Goal: Entertainment & Leisure: Consume media (video, audio)

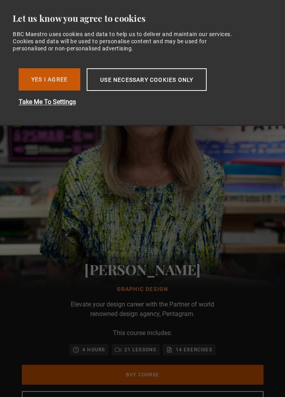
click at [64, 79] on button "Yes I Agree" at bounding box center [50, 79] width 62 height 22
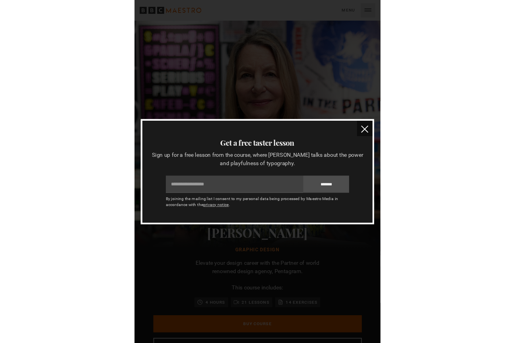
scroll to position [0, 134]
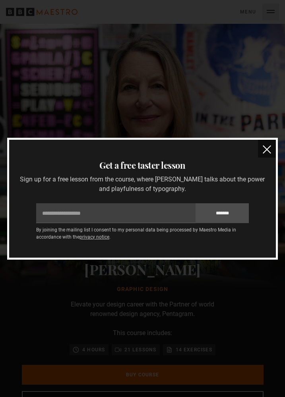
click at [266, 149] on img "close" at bounding box center [266, 149] width 8 height 8
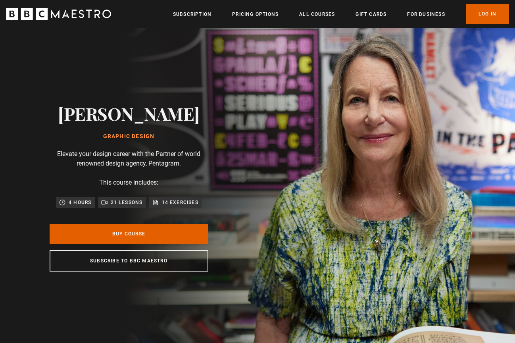
scroll to position [0, 1248]
click at [284, 14] on link "Log In" at bounding box center [487, 14] width 43 height 20
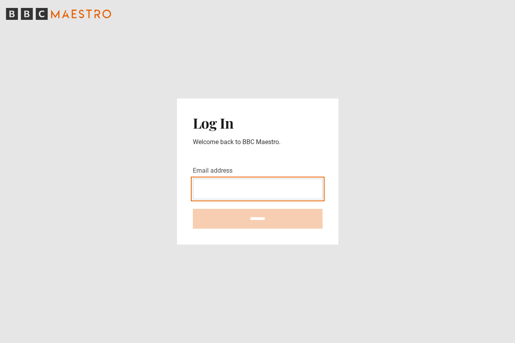
type input "**********"
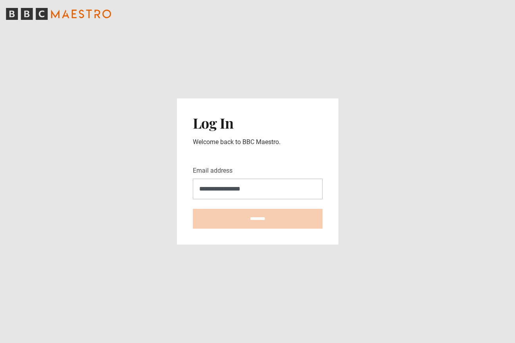
click at [258, 219] on input "********" at bounding box center [258, 219] width 130 height 20
type input "**********"
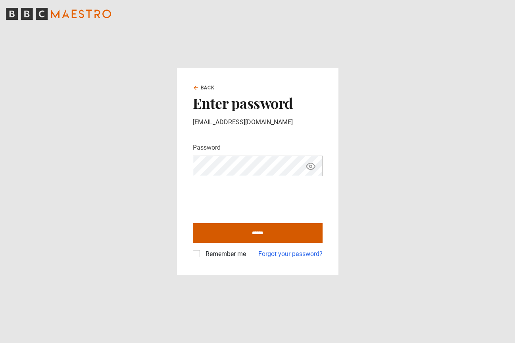
click at [245, 236] on input "******" at bounding box center [258, 233] width 130 height 20
type input "**********"
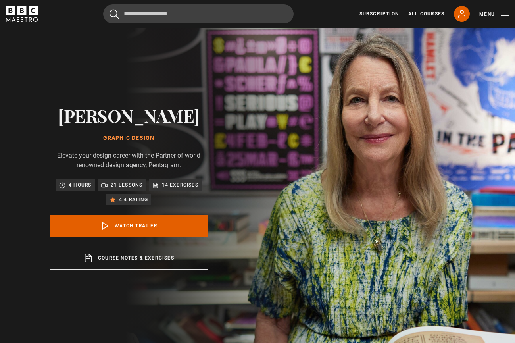
click at [128, 201] on p "4.4 rating" at bounding box center [133, 200] width 29 height 8
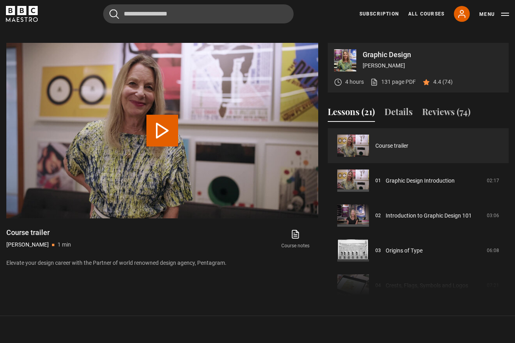
scroll to position [338, 0]
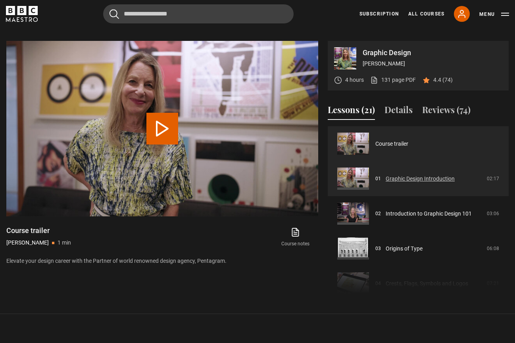
click at [389, 176] on link "Graphic Design Introduction" at bounding box center [420, 179] width 69 height 8
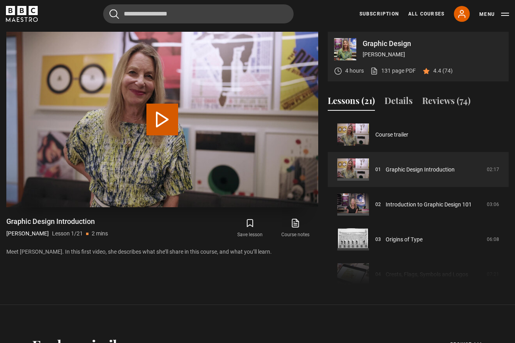
click at [169, 124] on button "Play Lesson Graphic Design Introduction" at bounding box center [162, 120] width 32 height 32
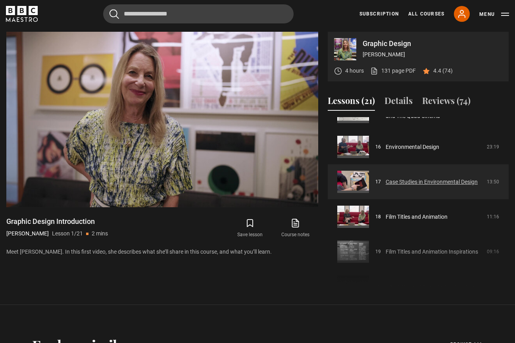
scroll to position [576, 0]
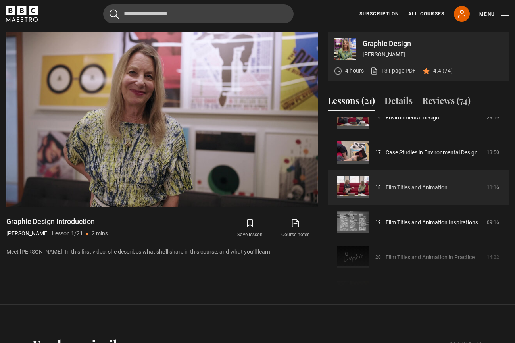
click at [407, 187] on link "Film Titles and Animation" at bounding box center [417, 187] width 62 height 8
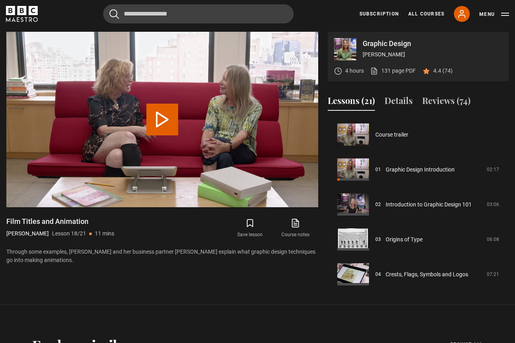
scroll to position [594, 0]
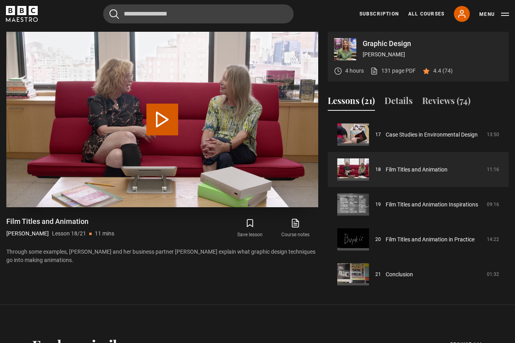
click at [160, 118] on button "Play Lesson Film Titles and Animation" at bounding box center [162, 120] width 32 height 32
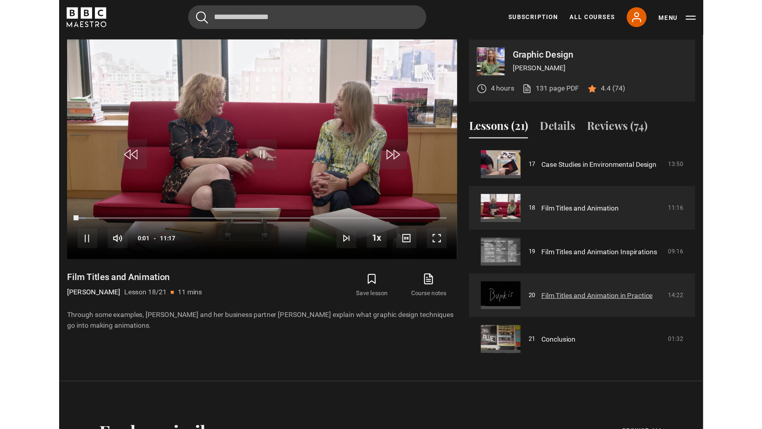
scroll to position [597, 0]
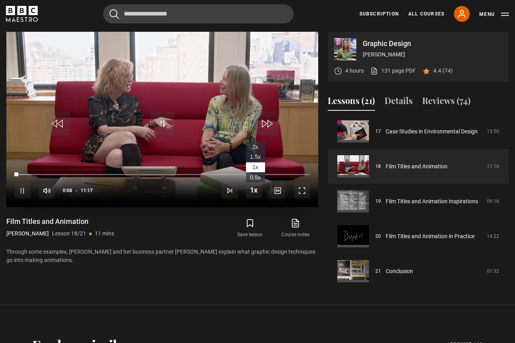
click at [254, 192] on span "Video Player" at bounding box center [254, 190] width 16 height 16
click at [305, 193] on span "Video Player" at bounding box center [302, 191] width 16 height 16
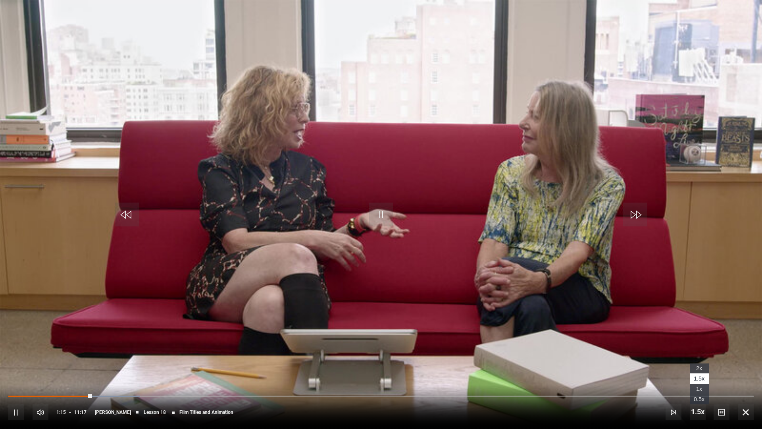
click at [515, 343] on span "Video Player" at bounding box center [698, 412] width 16 height 16
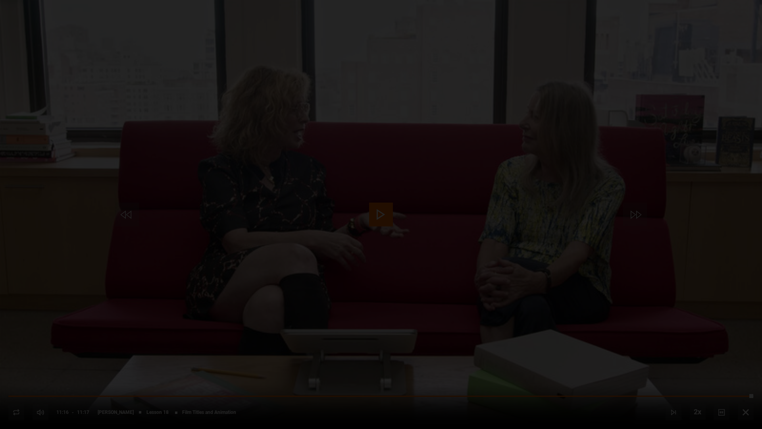
click at [515, 343] on div "Lesson Completed Up next Film Titles and Animation Inspirations Cancel Do you w…" at bounding box center [381, 214] width 762 height 429
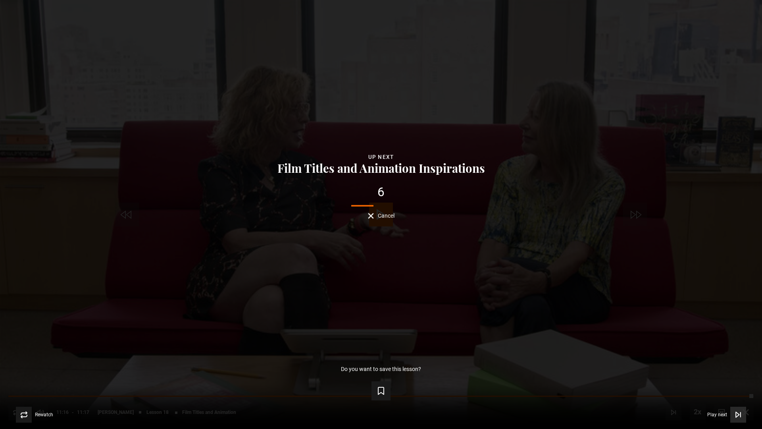
click at [515, 343] on icon "Video Player" at bounding box center [737, 414] width 3 height 5
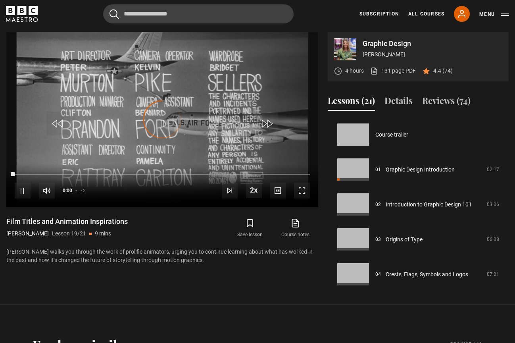
scroll to position [597, 0]
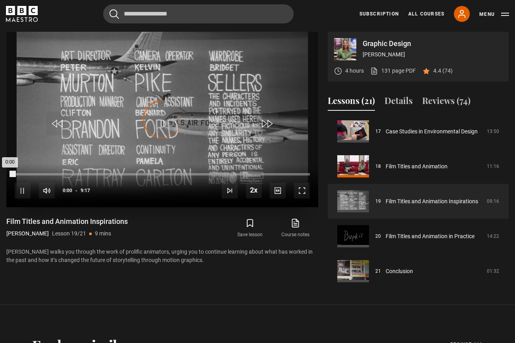
click at [285, 173] on div "Loaded : 0.00% 0:00" at bounding box center [162, 174] width 295 height 2
click at [55, 68] on video "Video Player" at bounding box center [162, 119] width 312 height 175
